Goal: Information Seeking & Learning: Learn about a topic

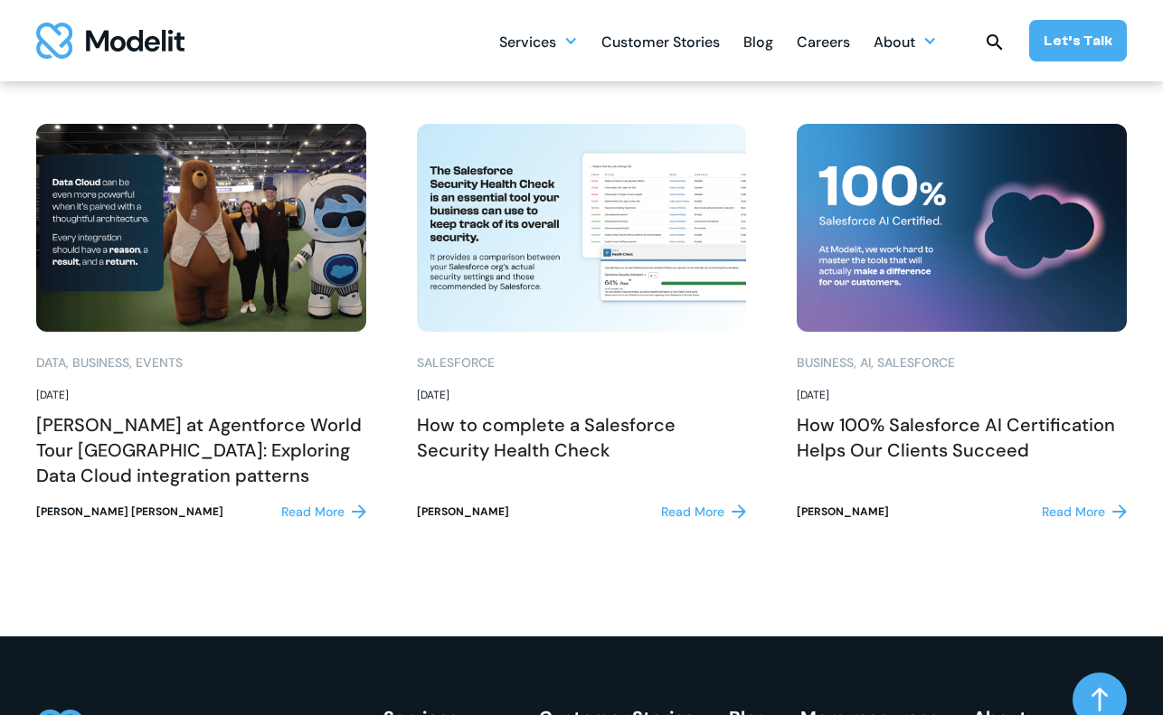
scroll to position [3538, 0]
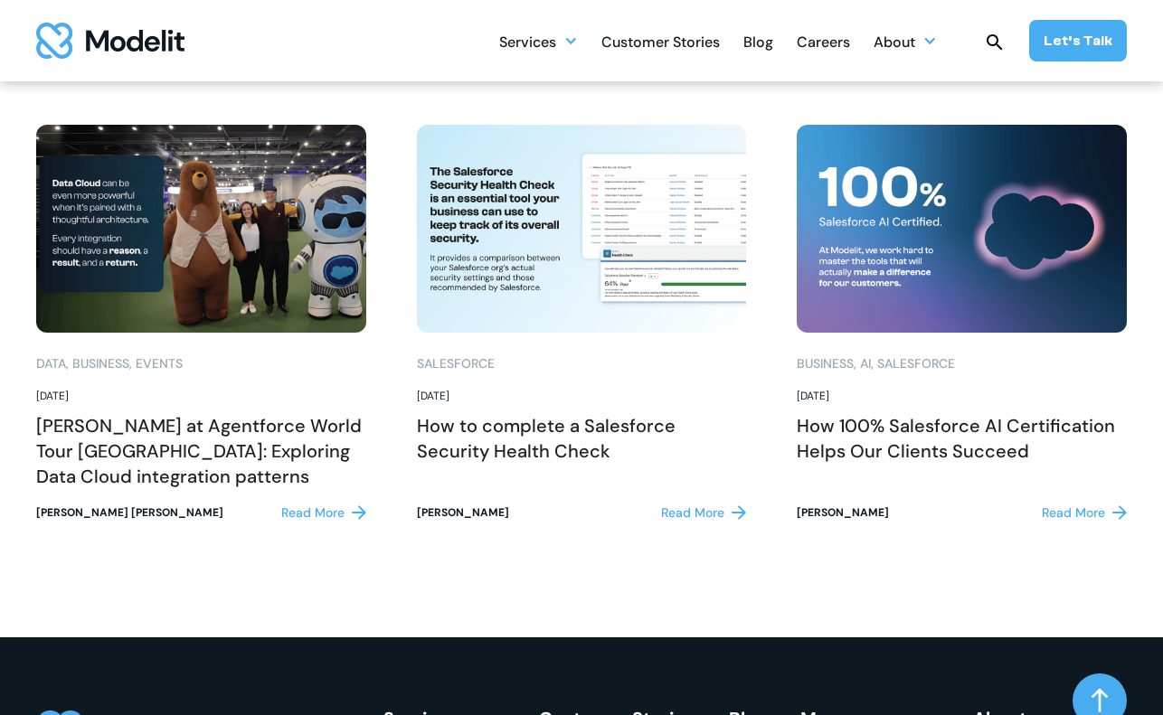
click at [288, 259] on img at bounding box center [201, 229] width 330 height 208
click at [137, 458] on h2 "[PERSON_NAME] at Agentforce World Tour [GEOGRAPHIC_DATA]: Exploring Data Cloud …" at bounding box center [201, 451] width 330 height 76
click at [299, 518] on div "Read More" at bounding box center [312, 513] width 63 height 19
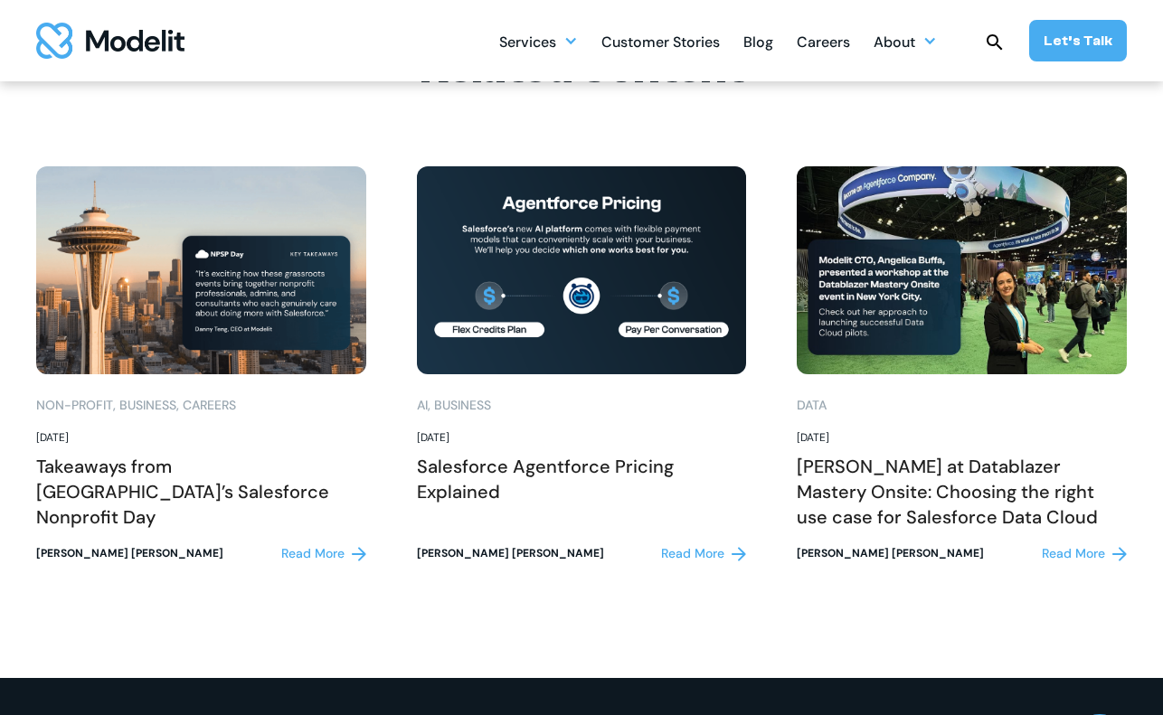
scroll to position [3151, 0]
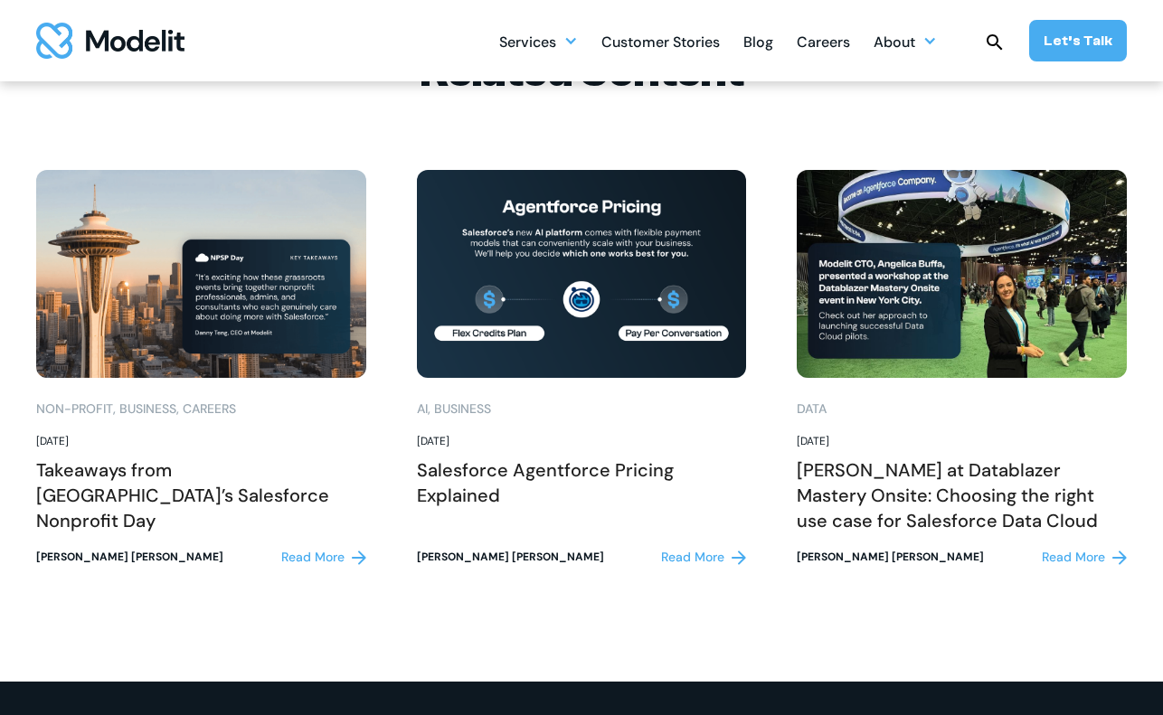
click at [1057, 548] on div "Read More" at bounding box center [1073, 557] width 63 height 19
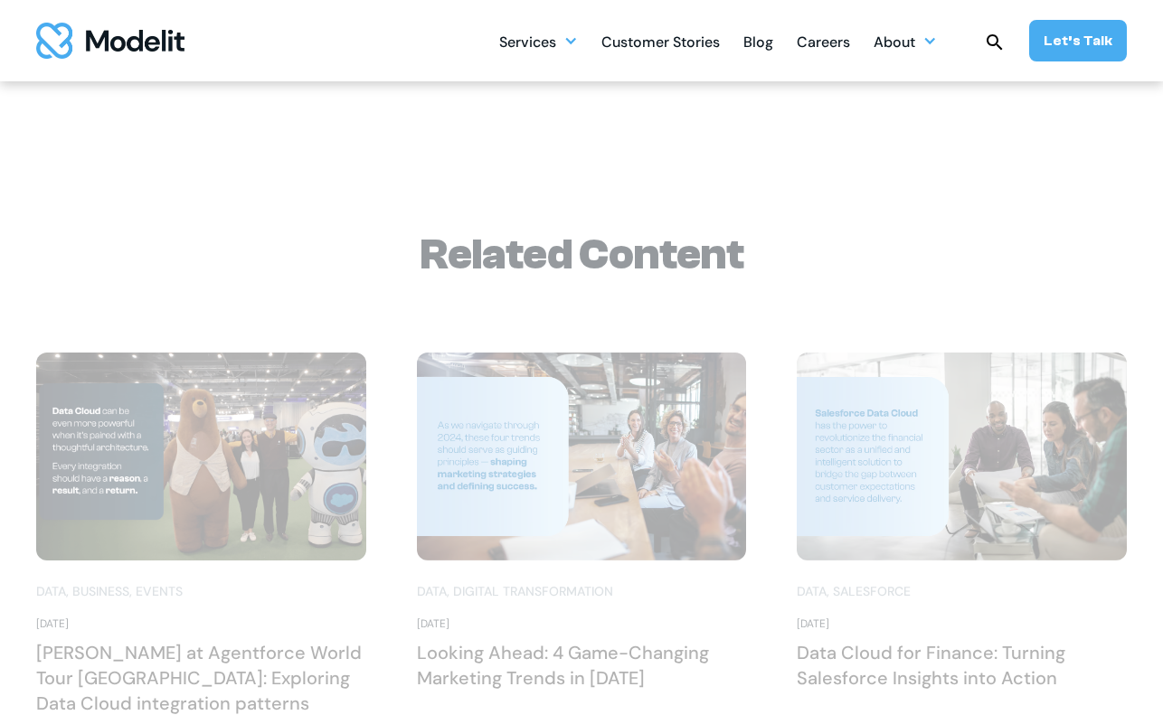
scroll to position [4808, 0]
